Goal: Information Seeking & Learning: Learn about a topic

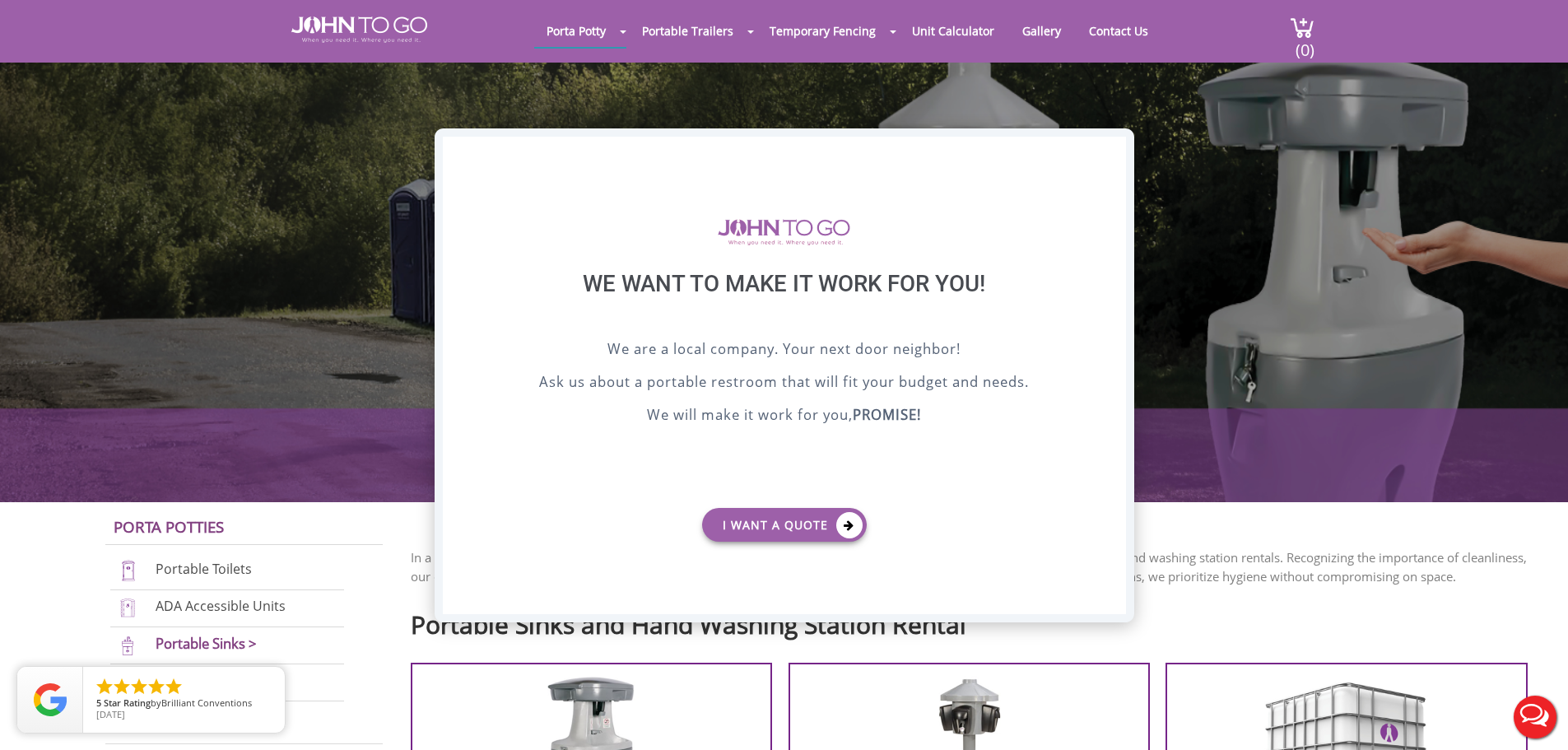
click at [1111, 148] on div "X" at bounding box center [1112, 150] width 25 height 28
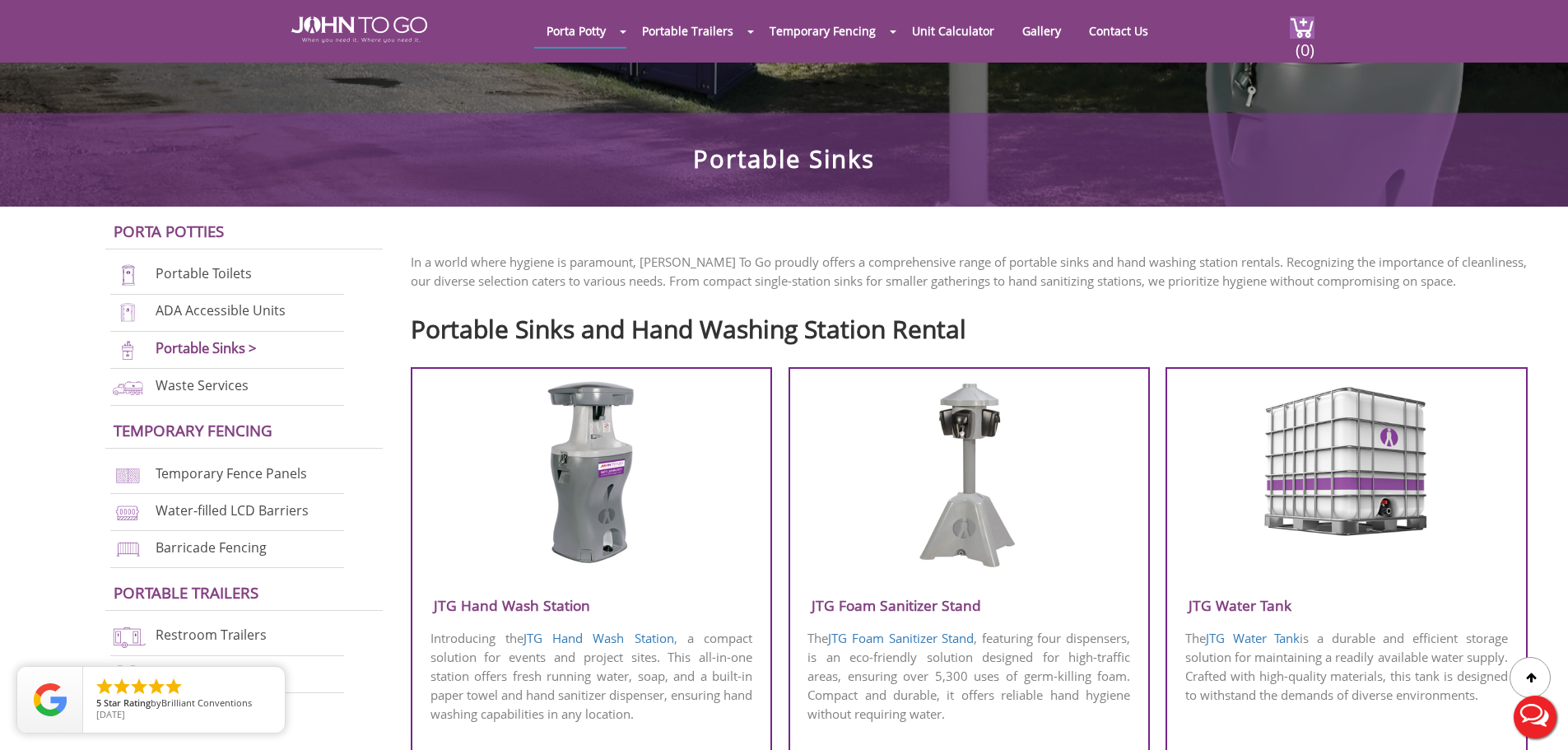
scroll to position [412, 0]
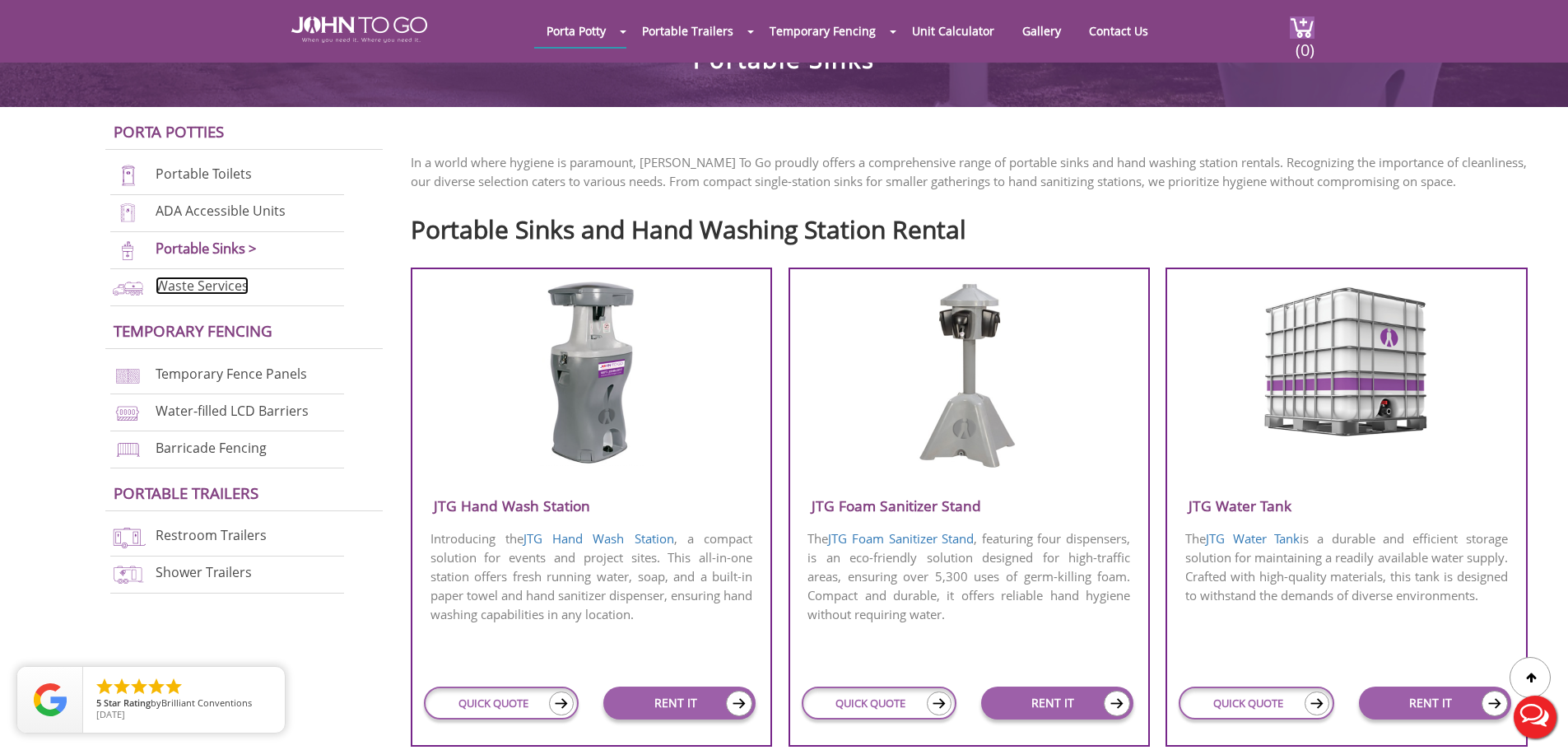
click at [206, 288] on link "Waste Services" at bounding box center [202, 285] width 93 height 18
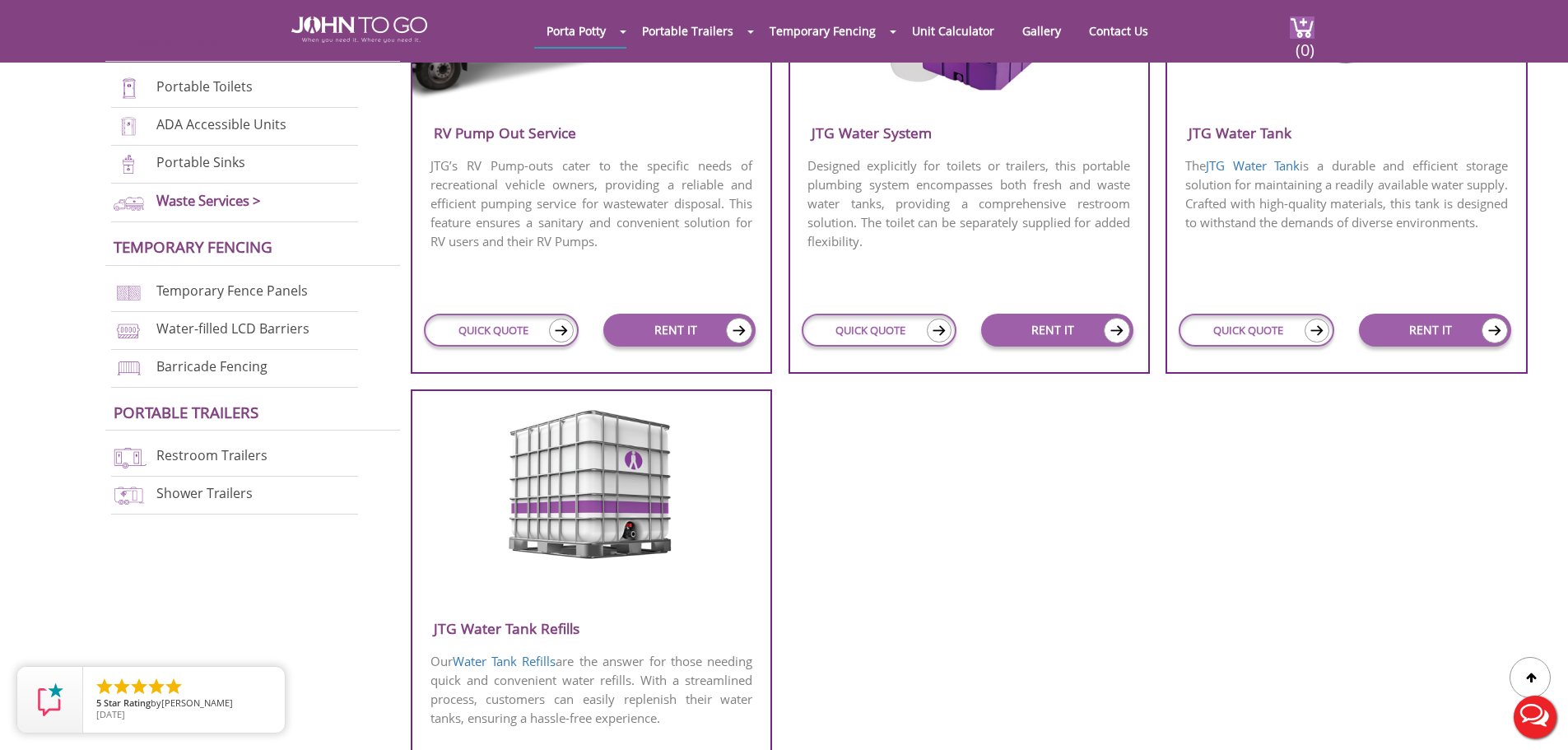
scroll to position [824, 0]
click at [708, 487] on div at bounding box center [591, 500] width 358 height 196
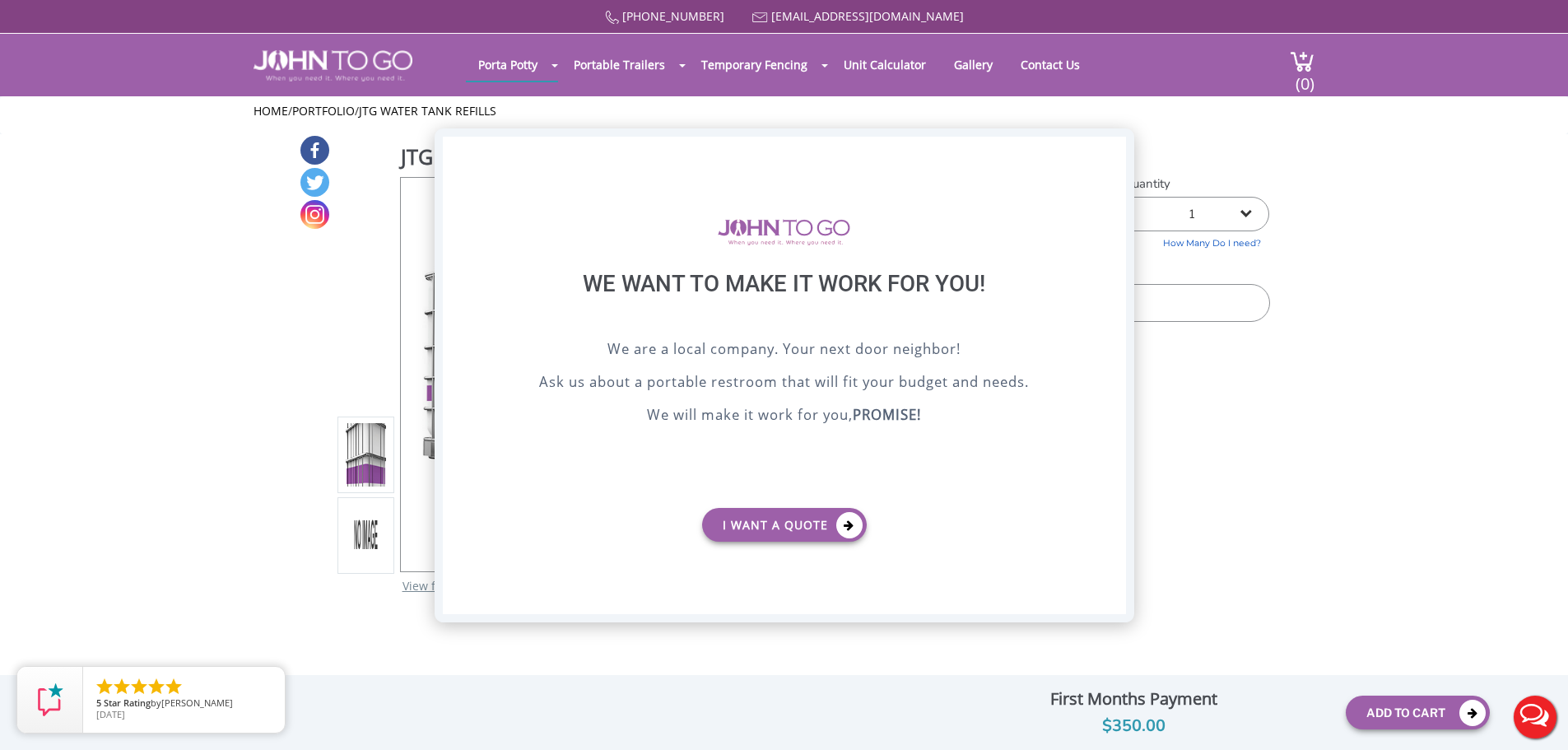
click at [1110, 148] on div "X" at bounding box center [1112, 150] width 25 height 28
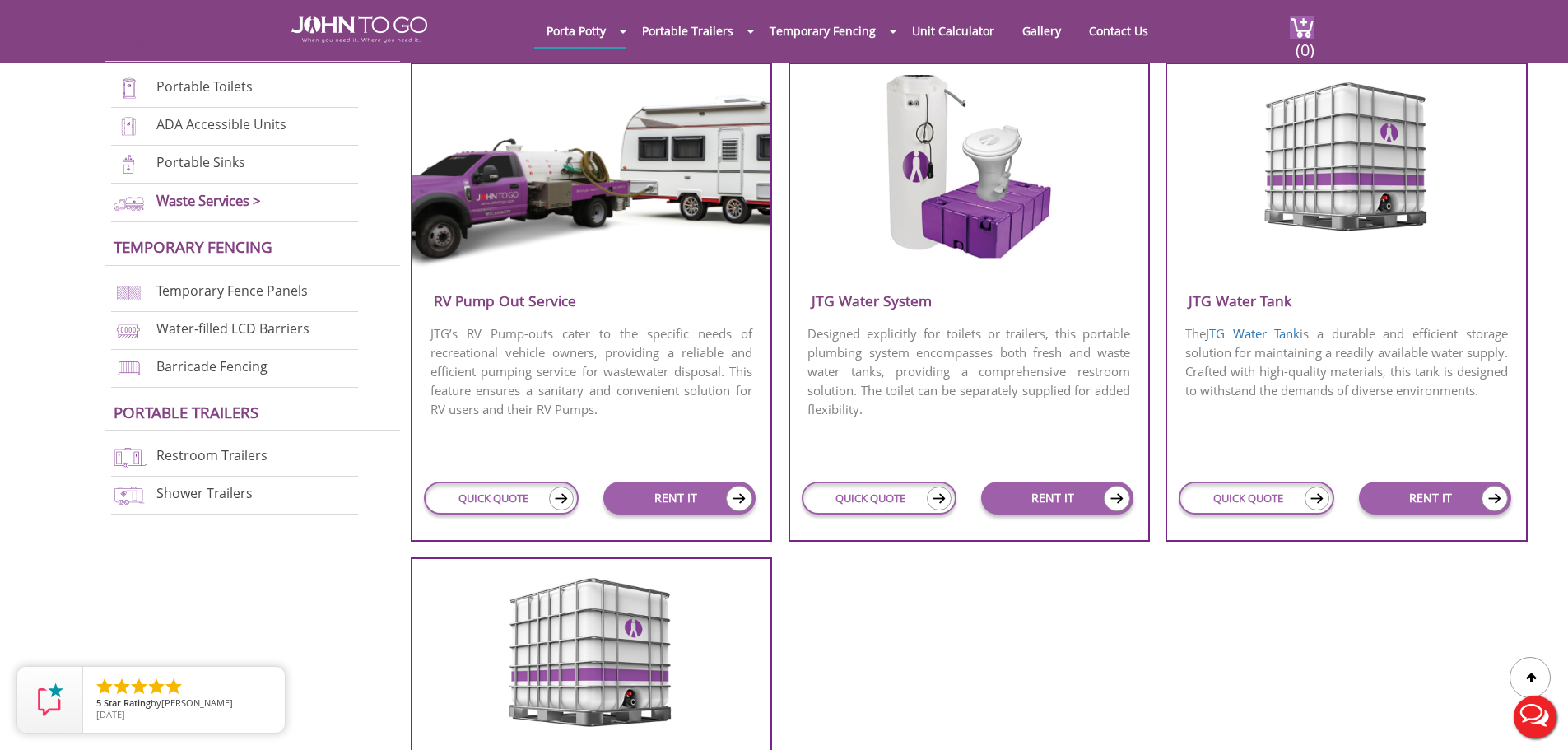
scroll to position [576, 0]
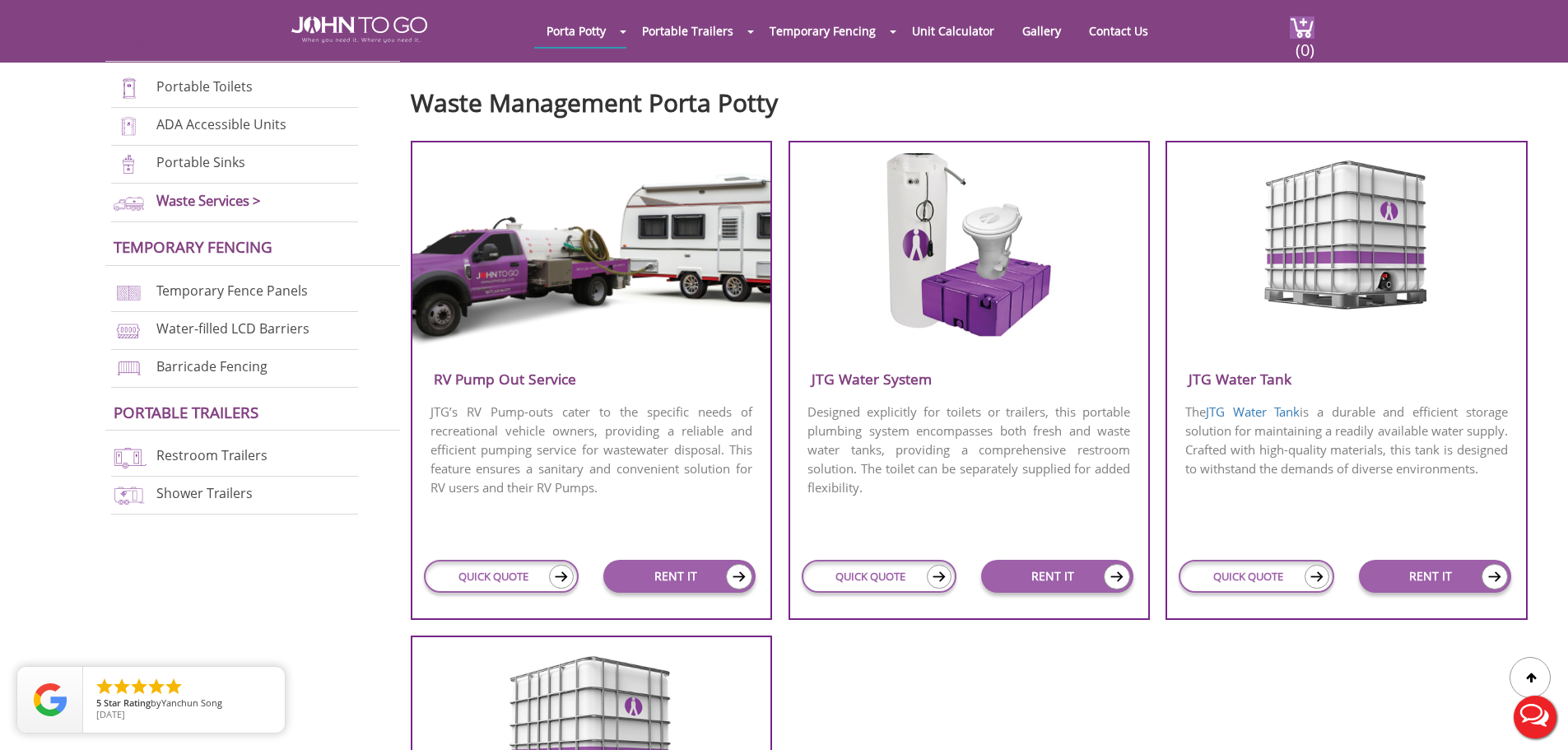
click at [905, 523] on div "Designed explicitly for toilets or trailers, this portable plumbing system enco…" at bounding box center [968, 463] width 358 height 124
